Goal: Task Accomplishment & Management: Use online tool/utility

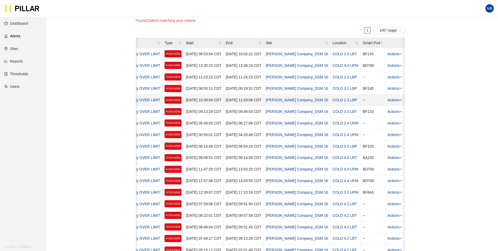
scroll to position [79, 0]
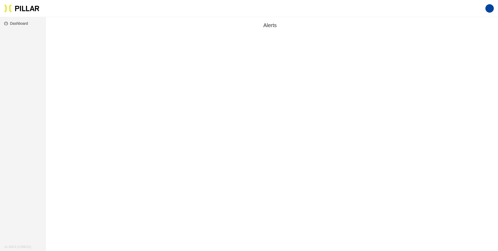
scroll to position [17, 0]
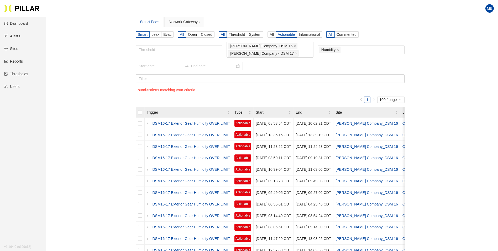
scroll to position [43, 0]
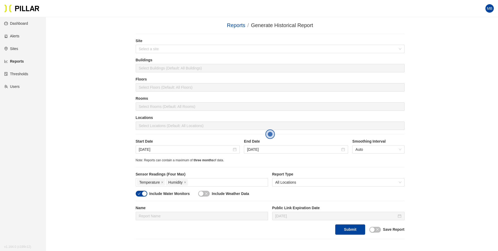
scroll to position [72, 0]
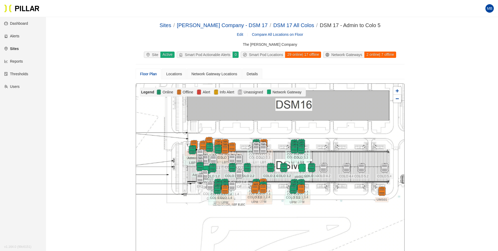
scroll to position [79, 0]
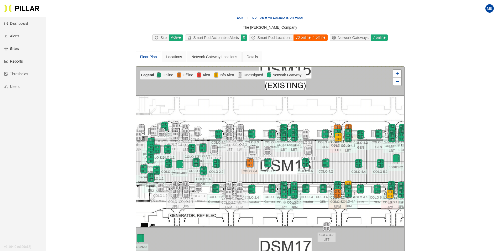
scroll to position [26, 0]
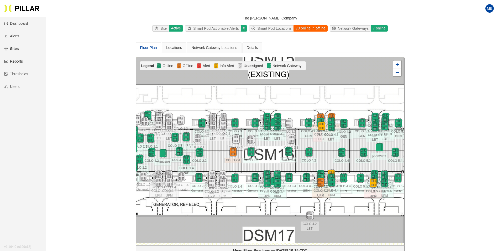
drag, startPoint x: 235, startPoint y: 152, endPoint x: 218, endPoint y: 150, distance: 17.2
click at [218, 150] on div at bounding box center [270, 150] width 268 height 187
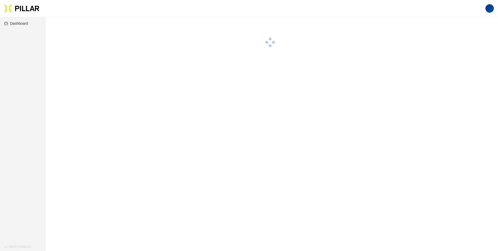
scroll to position [17, 0]
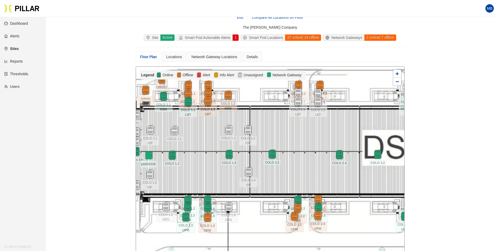
drag, startPoint x: 255, startPoint y: 155, endPoint x: 207, endPoint y: 143, distance: 48.9
click at [200, 144] on div at bounding box center [270, 159] width 268 height 187
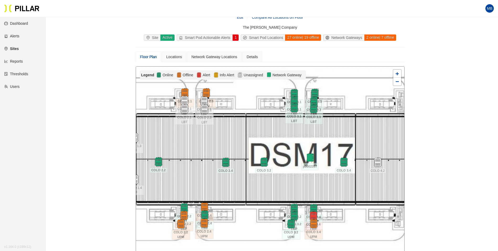
drag, startPoint x: 314, startPoint y: 143, endPoint x: 203, endPoint y: 151, distance: 111.6
click at [203, 151] on div at bounding box center [270, 159] width 268 height 187
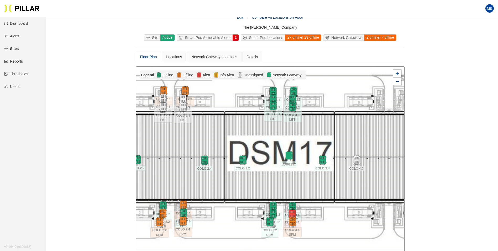
drag, startPoint x: 359, startPoint y: 138, endPoint x: 338, endPoint y: 136, distance: 21.4
click at [338, 136] on div at bounding box center [270, 159] width 268 height 187
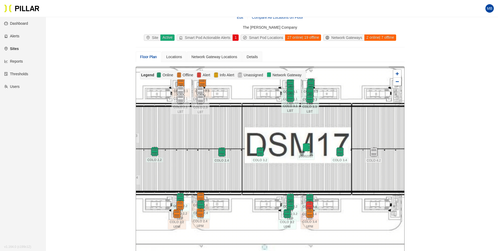
drag, startPoint x: 363, startPoint y: 188, endPoint x: 457, endPoint y: 193, distance: 93.9
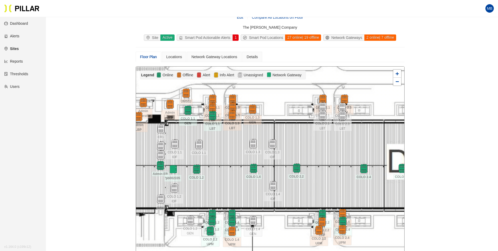
drag, startPoint x: 263, startPoint y: 144, endPoint x: 347, endPoint y: 149, distance: 85.0
click at [348, 149] on div at bounding box center [270, 159] width 268 height 187
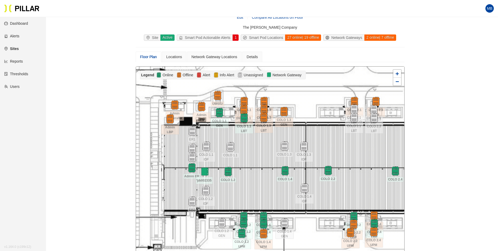
drag, startPoint x: 259, startPoint y: 150, endPoint x: 281, endPoint y: 150, distance: 22.8
click at [281, 150] on div at bounding box center [270, 159] width 268 height 187
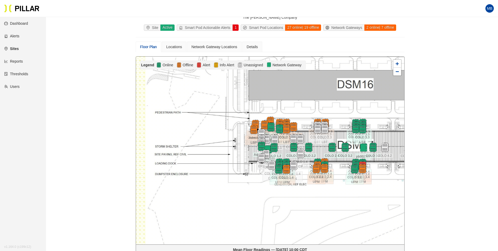
scroll to position [43, 0]
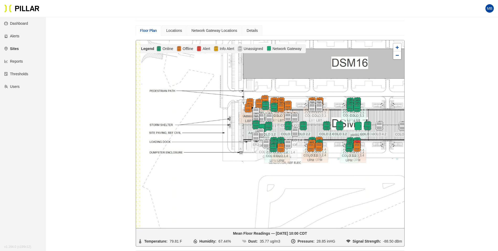
drag, startPoint x: 306, startPoint y: 191, endPoint x: 301, endPoint y: 186, distance: 7.6
click at [301, 186] on div at bounding box center [270, 133] width 268 height 187
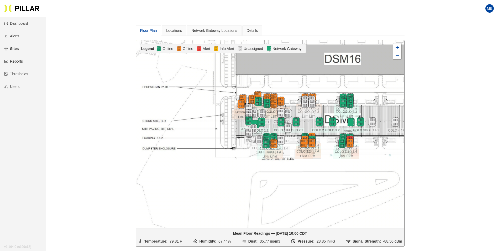
drag, startPoint x: 341, startPoint y: 202, endPoint x: 334, endPoint y: 197, distance: 8.2
click at [334, 197] on div at bounding box center [270, 133] width 268 height 187
click at [353, 120] on img at bounding box center [350, 122] width 11 height 11
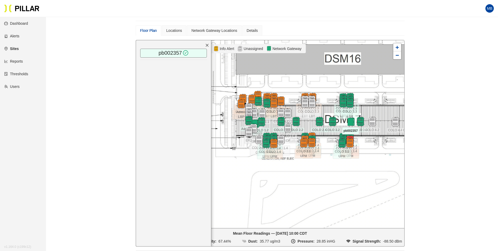
click at [382, 113] on div at bounding box center [270, 133] width 268 height 187
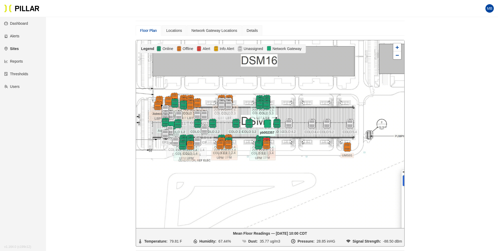
drag, startPoint x: 382, startPoint y: 111, endPoint x: 296, endPoint y: 114, distance: 85.4
click at [296, 114] on div at bounding box center [270, 133] width 268 height 187
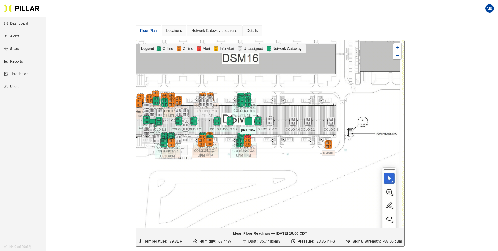
drag, startPoint x: 332, startPoint y: 111, endPoint x: 309, endPoint y: 108, distance: 23.8
click at [309, 108] on div at bounding box center [270, 133] width 268 height 187
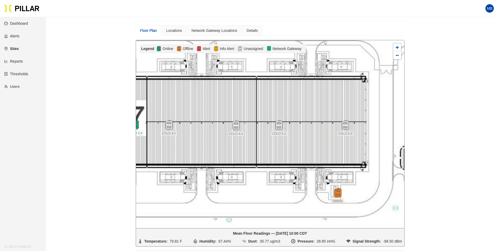
drag, startPoint x: 321, startPoint y: 125, endPoint x: 313, endPoint y: 119, distance: 10.0
click at [313, 119] on div at bounding box center [270, 133] width 268 height 187
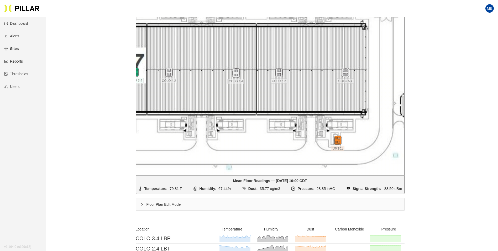
click at [155, 204] on div "Floor Plan Edit Mode" at bounding box center [270, 204] width 268 height 12
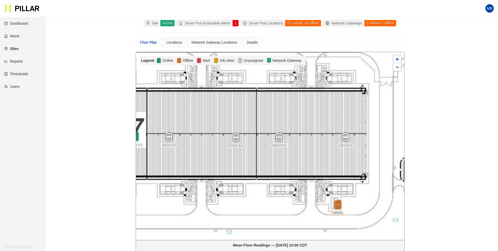
scroll to position [17, 0]
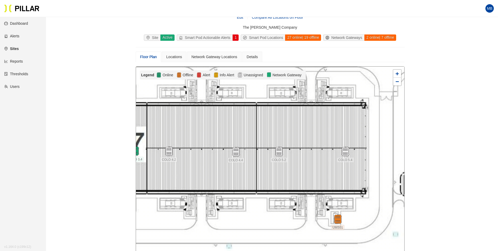
click at [322, 149] on div at bounding box center [270, 159] width 268 height 187
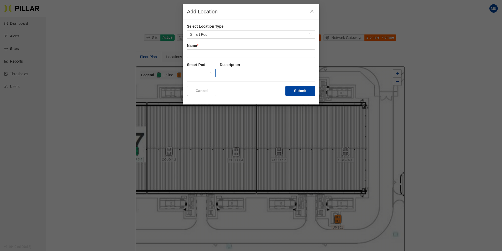
click at [197, 73] on span at bounding box center [201, 73] width 22 height 8
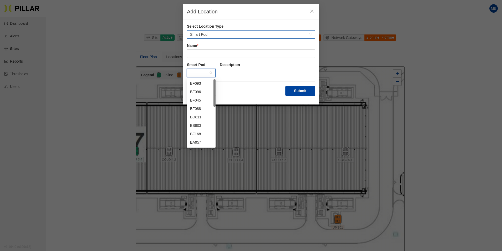
click at [211, 33] on span "Smart Pod" at bounding box center [251, 34] width 122 height 8
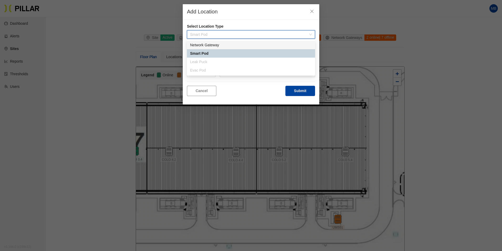
click at [211, 46] on div "Network Gateway" at bounding box center [251, 45] width 122 height 6
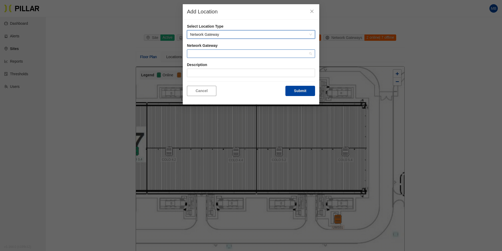
click at [207, 55] on span at bounding box center [251, 54] width 122 height 8
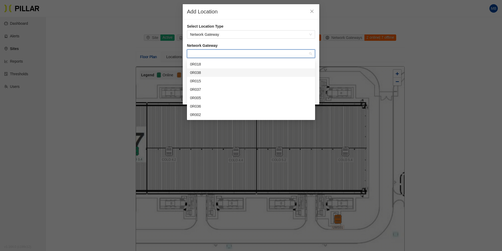
click at [206, 73] on div "0R038" at bounding box center [251, 73] width 122 height 6
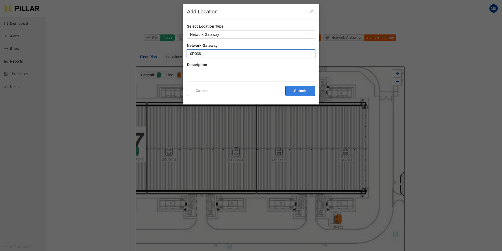
click at [296, 91] on button "Submit" at bounding box center [300, 91] width 30 height 10
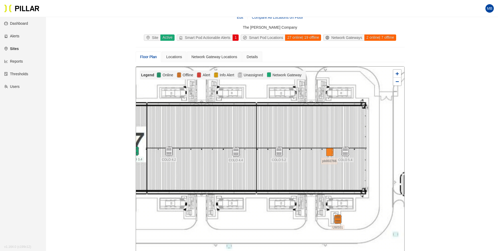
drag, startPoint x: 295, startPoint y: 93, endPoint x: 274, endPoint y: 136, distance: 48.0
drag, startPoint x: 274, startPoint y: 136, endPoint x: 284, endPoint y: 120, distance: 19.3
click at [284, 120] on div at bounding box center [270, 159] width 268 height 187
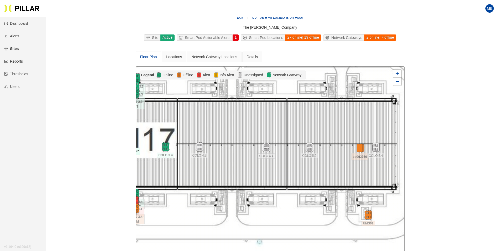
drag, startPoint x: 276, startPoint y: 126, endPoint x: 336, endPoint y: 118, distance: 60.6
click at [336, 118] on div at bounding box center [270, 159] width 268 height 187
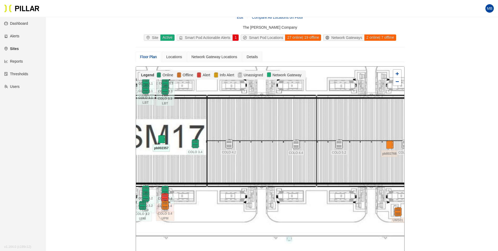
drag, startPoint x: 276, startPoint y: 124, endPoint x: 402, endPoint y: 126, distance: 126.1
click at [402, 126] on div at bounding box center [270, 159] width 268 height 187
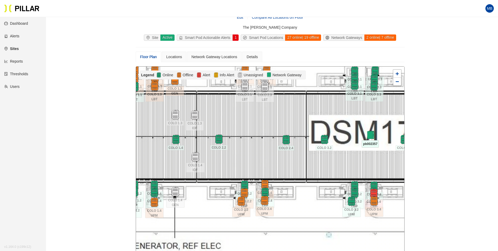
drag, startPoint x: 228, startPoint y: 128, endPoint x: 290, endPoint y: 123, distance: 62.0
click at [296, 123] on div at bounding box center [270, 159] width 268 height 187
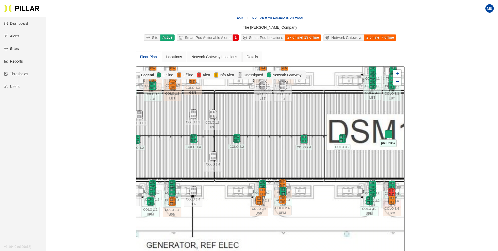
drag, startPoint x: 260, startPoint y: 124, endPoint x: 289, endPoint y: 123, distance: 29.4
click at [289, 123] on div at bounding box center [270, 159] width 268 height 187
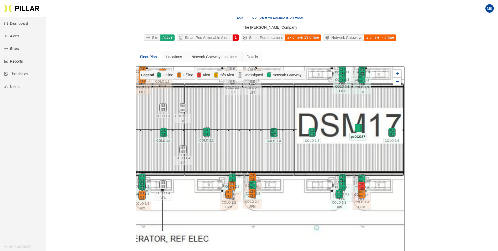
drag, startPoint x: 303, startPoint y: 124, endPoint x: 248, endPoint y: 119, distance: 55.7
click at [248, 119] on div at bounding box center [270, 159] width 268 height 187
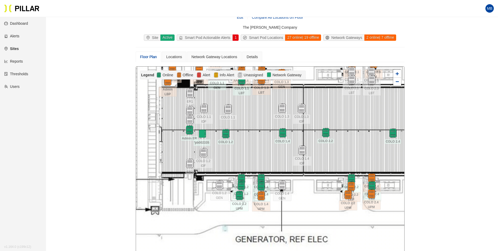
drag, startPoint x: 224, startPoint y: 113, endPoint x: 257, endPoint y: 116, distance: 33.5
click at [257, 116] on div at bounding box center [270, 159] width 268 height 187
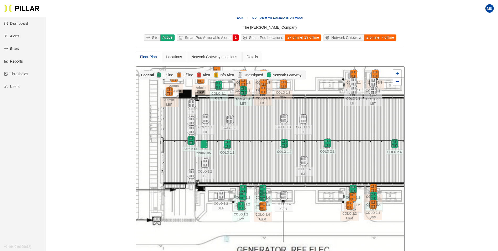
drag, startPoint x: 173, startPoint y: 104, endPoint x: 178, endPoint y: 123, distance: 19.6
click at [178, 123] on div at bounding box center [270, 159] width 268 height 187
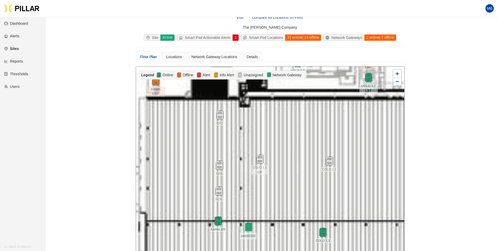
drag, startPoint x: 186, startPoint y: 120, endPoint x: 197, endPoint y: 142, distance: 24.7
click at [197, 142] on div at bounding box center [270, 159] width 268 height 187
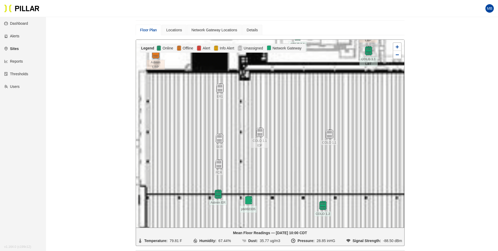
scroll to position [43, 0]
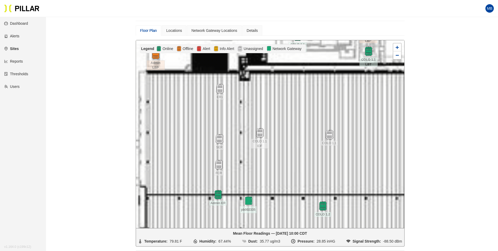
click at [204, 110] on div at bounding box center [270, 133] width 268 height 187
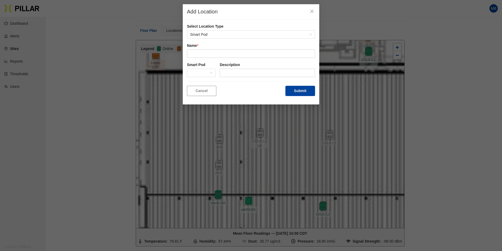
click at [212, 39] on div "Select Location Type Smart Pod" at bounding box center [251, 33] width 128 height 19
click at [215, 34] on span "Smart Pod" at bounding box center [251, 34] width 122 height 8
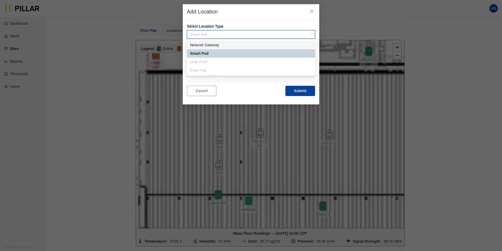
click at [215, 44] on div "Network Gateway" at bounding box center [251, 45] width 122 height 6
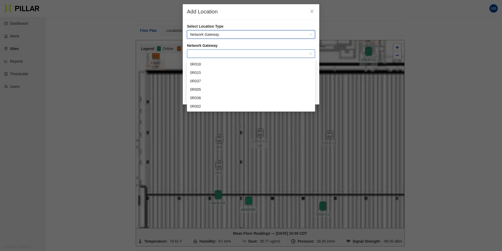
click at [212, 54] on span at bounding box center [251, 54] width 122 height 8
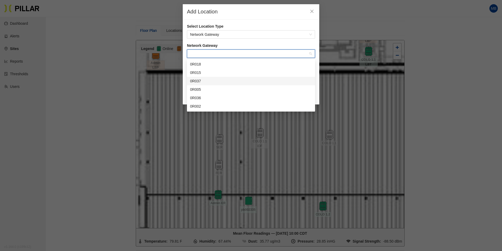
click at [203, 79] on div "0R037" at bounding box center [251, 81] width 122 height 6
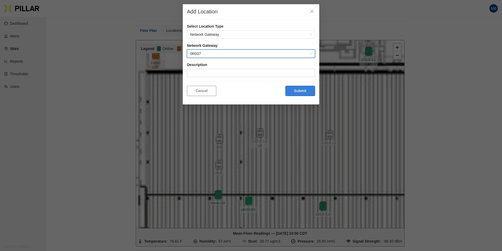
click at [302, 91] on button "Submit" at bounding box center [300, 91] width 30 height 10
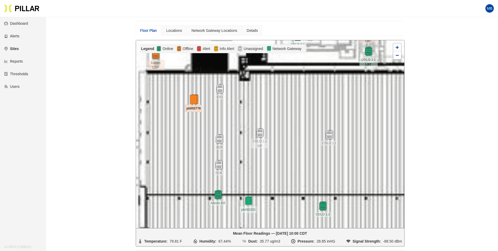
drag, startPoint x: 213, startPoint y: 112, endPoint x: 196, endPoint y: 99, distance: 22.0
click at [196, 99] on img at bounding box center [193, 99] width 11 height 11
click at [289, 104] on div at bounding box center [270, 133] width 268 height 187
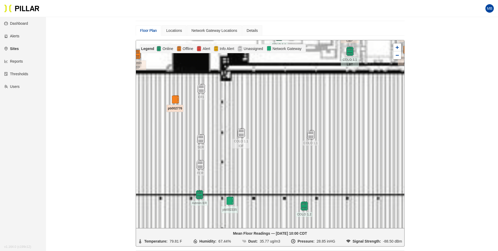
drag, startPoint x: 318, startPoint y: 102, endPoint x: 288, endPoint y: 102, distance: 29.7
click at [288, 102] on div at bounding box center [270, 133] width 268 height 187
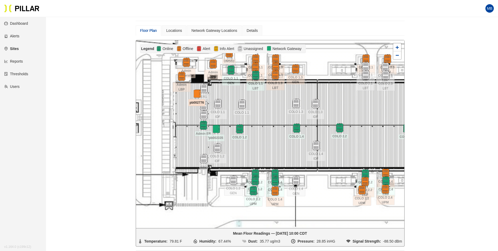
drag, startPoint x: 329, startPoint y: 124, endPoint x: 272, endPoint y: 113, distance: 58.2
click at [272, 113] on div at bounding box center [270, 133] width 268 height 187
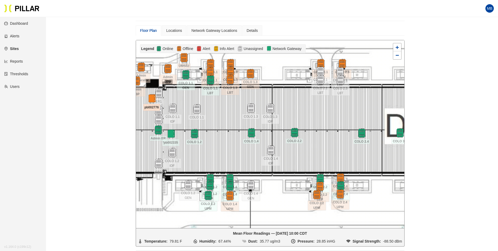
drag, startPoint x: 374, startPoint y: 116, endPoint x: 333, endPoint y: 122, distance: 41.4
click at [333, 122] on div at bounding box center [270, 133] width 268 height 187
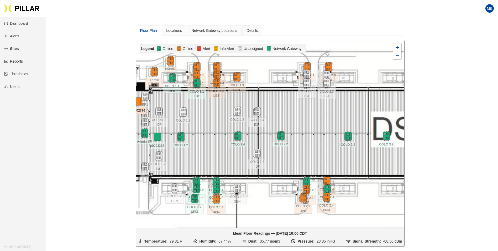
drag, startPoint x: 343, startPoint y: 116, endPoint x: 329, endPoint y: 119, distance: 14.0
click at [329, 119] on div at bounding box center [270, 133] width 268 height 187
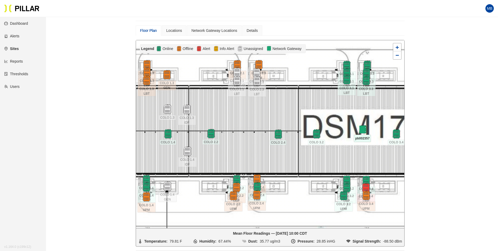
drag, startPoint x: 353, startPoint y: 116, endPoint x: 283, endPoint y: 114, distance: 69.9
click at [283, 114] on div at bounding box center [270, 133] width 268 height 187
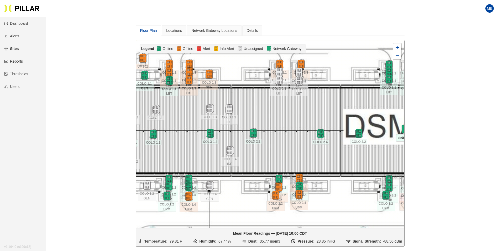
drag, startPoint x: 307, startPoint y: 110, endPoint x: 350, endPoint y: 109, distance: 42.3
click at [350, 109] on div at bounding box center [270, 133] width 268 height 187
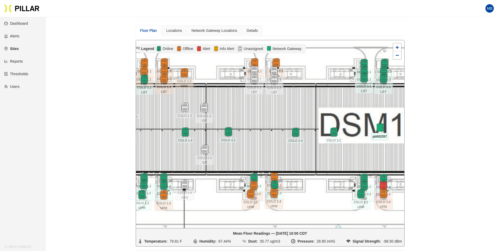
drag, startPoint x: 350, startPoint y: 112, endPoint x: 324, endPoint y: 111, distance: 25.5
click at [324, 111] on div at bounding box center [270, 133] width 268 height 187
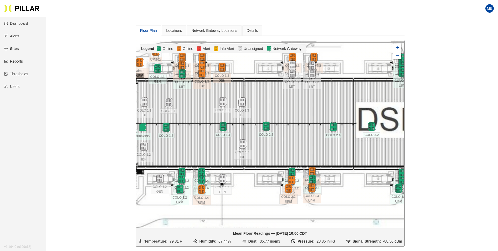
drag, startPoint x: 300, startPoint y: 118, endPoint x: 293, endPoint y: 127, distance: 11.4
click at [293, 127] on div at bounding box center [270, 133] width 268 height 187
drag, startPoint x: 293, startPoint y: 127, endPoint x: 459, endPoint y: 93, distance: 169.2
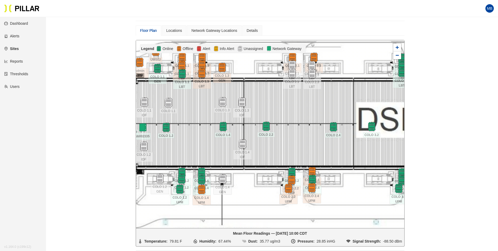
click at [298, 125] on div at bounding box center [270, 133] width 268 height 187
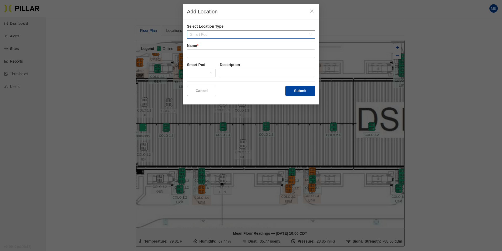
click at [208, 35] on span "Smart Pod" at bounding box center [251, 34] width 122 height 8
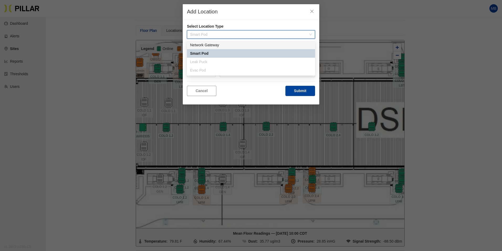
click at [208, 45] on div "Network Gateway" at bounding box center [251, 45] width 122 height 6
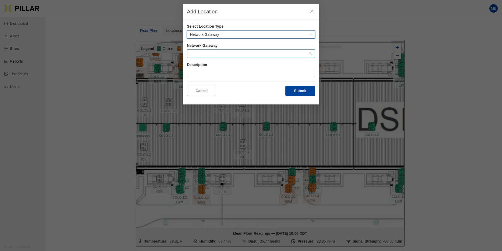
click at [202, 51] on span at bounding box center [251, 54] width 122 height 8
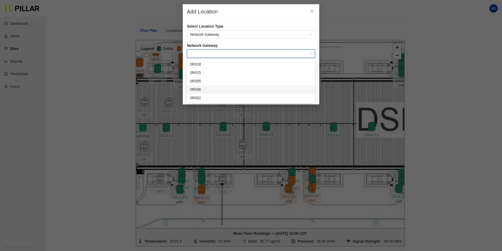
click at [204, 87] on div "0R036" at bounding box center [251, 89] width 122 height 6
click at [297, 89] on button "Submit" at bounding box center [300, 91] width 30 height 10
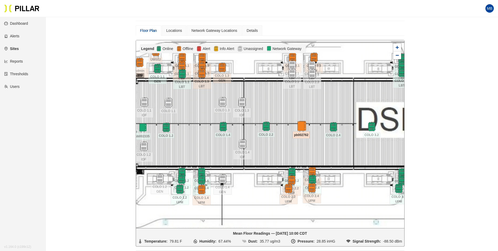
drag, startPoint x: 304, startPoint y: 131, endPoint x: 299, endPoint y: 129, distance: 4.5
click at [299, 129] on img at bounding box center [301, 126] width 11 height 11
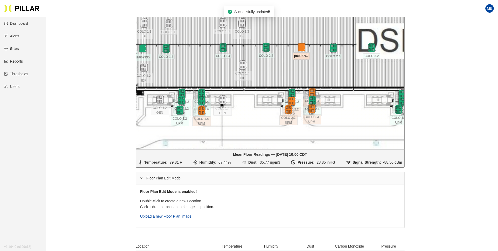
click at [145, 176] on div "Floor Plan Edit Mode" at bounding box center [270, 178] width 268 height 12
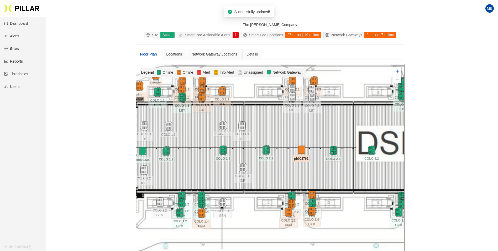
scroll to position [17, 0]
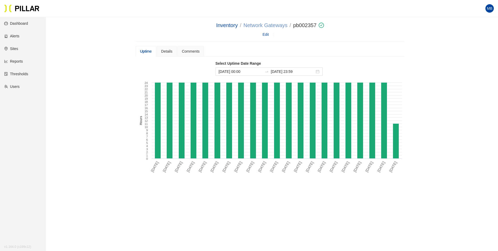
click at [268, 24] on link "Network Gateways" at bounding box center [265, 25] width 44 height 6
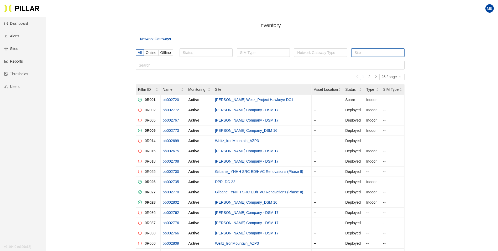
click at [360, 55] on div at bounding box center [378, 52] width 50 height 7
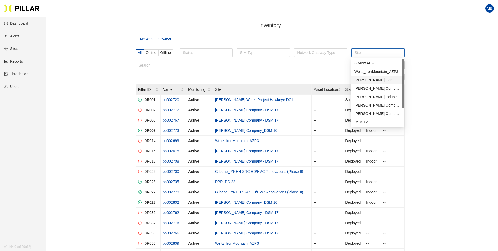
click at [369, 81] on div "[PERSON_NAME] Company - DSM 17" at bounding box center [377, 80] width 47 height 6
